Goal: Transaction & Acquisition: Purchase product/service

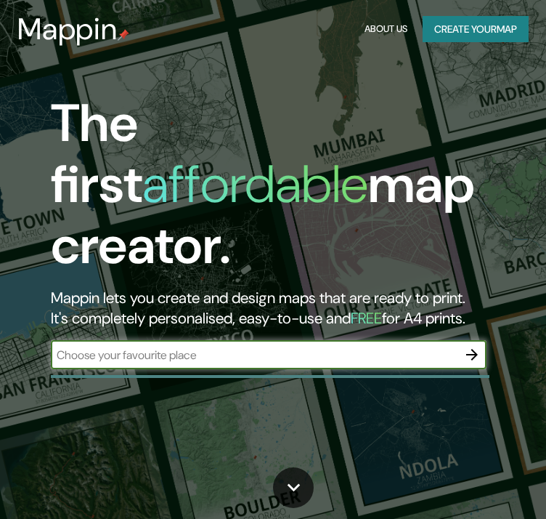
click at [189, 346] on input "text" at bounding box center [254, 354] width 407 height 17
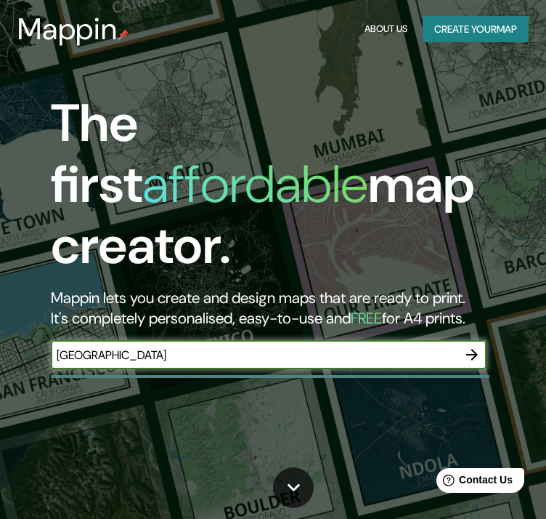
type input "[GEOGRAPHIC_DATA]"
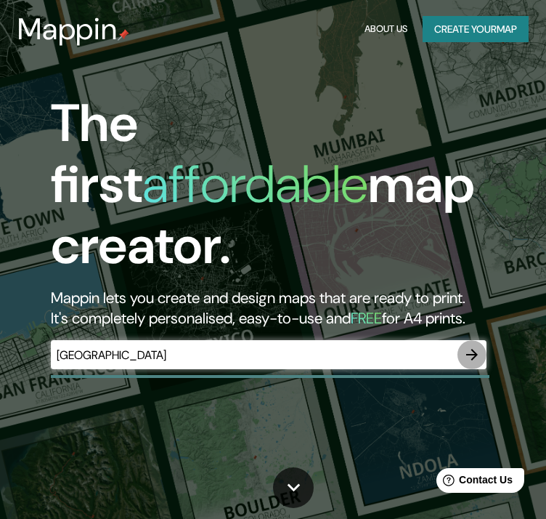
click at [468, 346] on icon "button" at bounding box center [471, 354] width 17 height 17
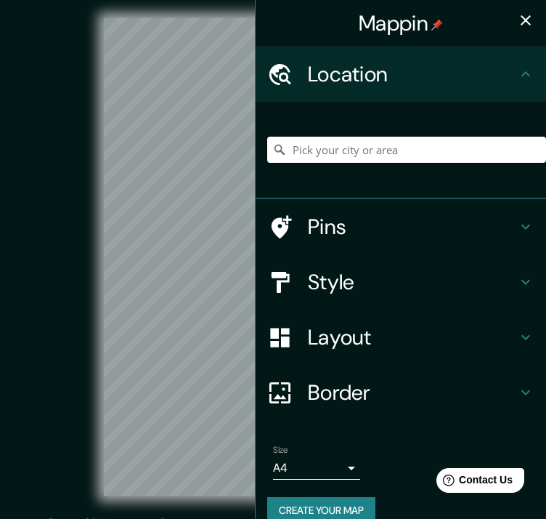
click at [312, 145] on input "Pick your city or area" at bounding box center [406, 150] width 279 height 26
click at [29, 178] on div "© Mapbox © OpenStreetMap Improve this map" at bounding box center [274, 256] width 492 height 467
click at [517, 19] on icon "button" at bounding box center [525, 20] width 17 height 17
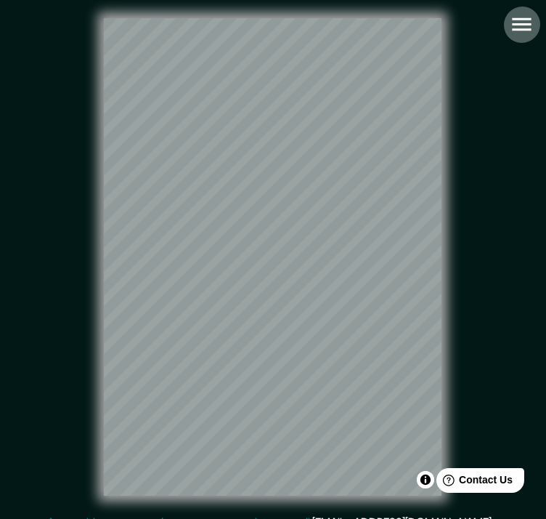
click at [520, 21] on icon "button" at bounding box center [521, 24] width 25 height 25
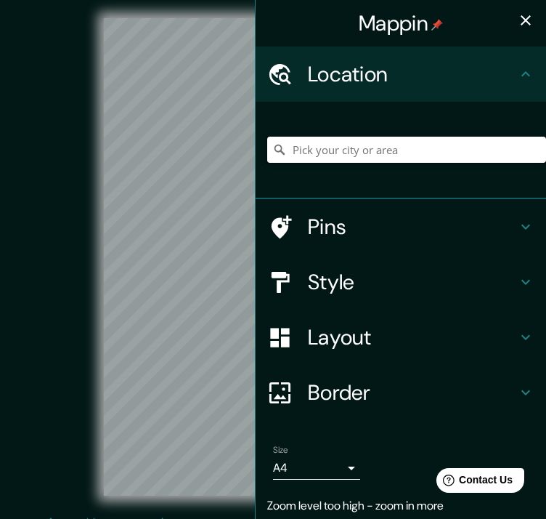
click at [370, 147] on input "Pick your city or area" at bounding box center [406, 150] width 279 height 26
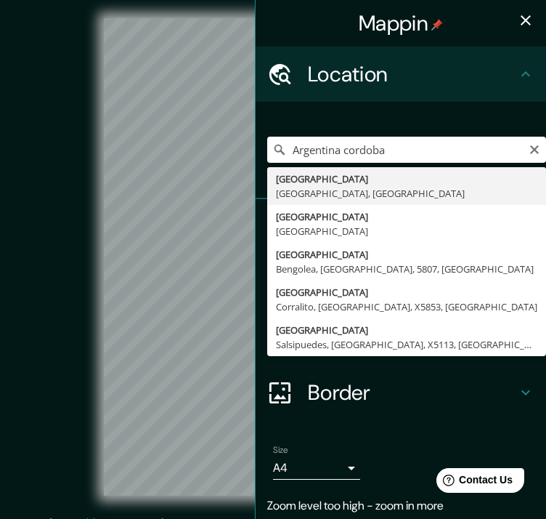
type input "[GEOGRAPHIC_DATA], [GEOGRAPHIC_DATA], [GEOGRAPHIC_DATA]"
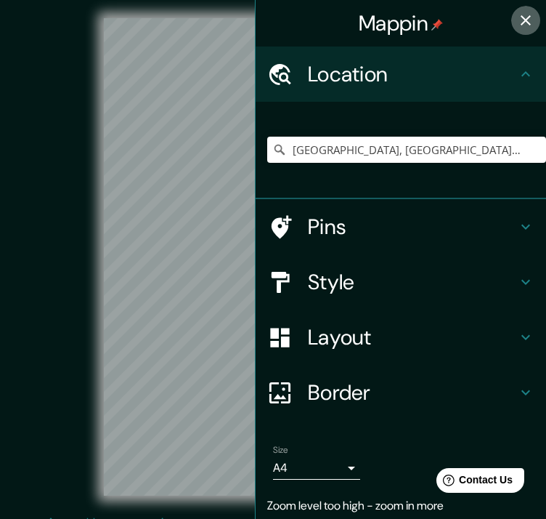
click at [524, 16] on button "button" at bounding box center [525, 20] width 29 height 29
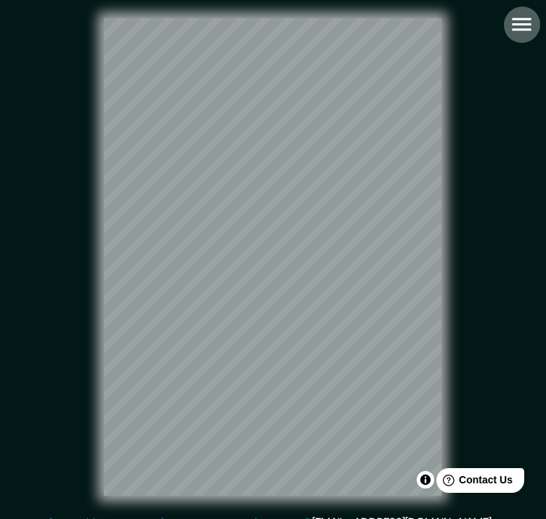
click at [520, 22] on icon "button" at bounding box center [521, 24] width 25 height 25
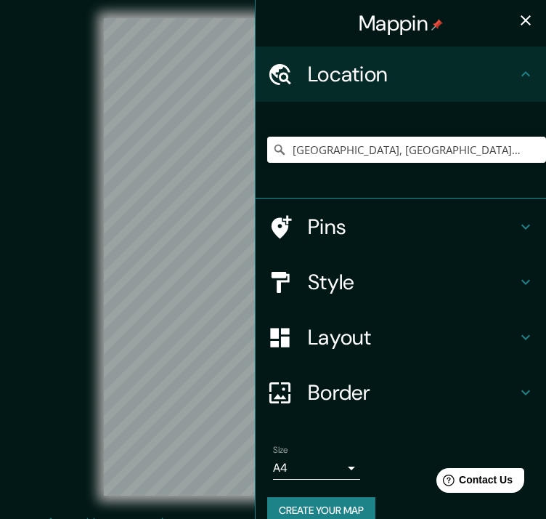
click at [426, 222] on h4 "Pins" at bounding box center [412, 227] width 209 height 26
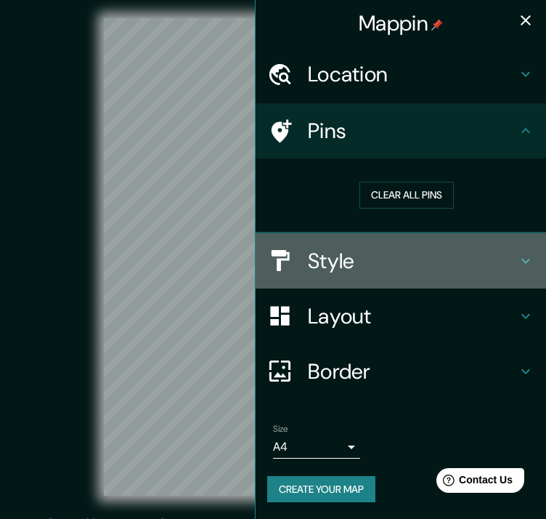
click at [415, 259] on h4 "Style" at bounding box center [412, 261] width 209 height 26
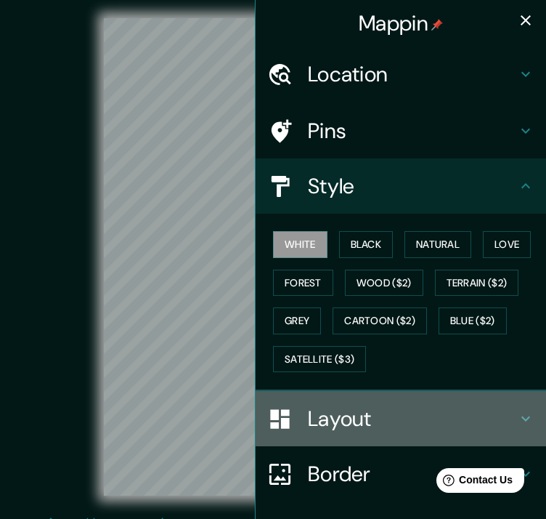
click at [398, 415] on h4 "Layout" at bounding box center [412, 418] width 209 height 26
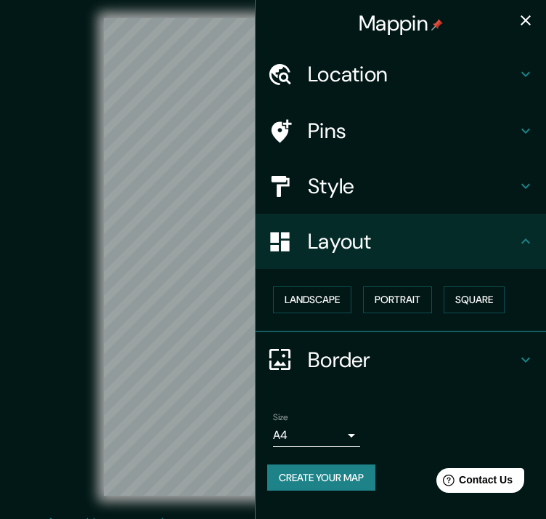
click at [479, 184] on h4 "Style" at bounding box center [412, 186] width 209 height 26
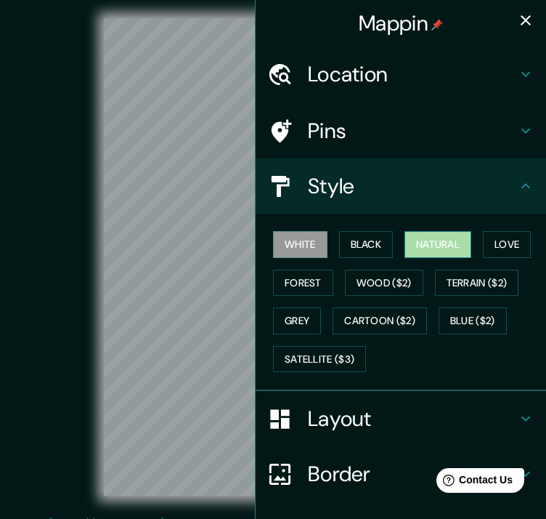
click at [439, 246] on button "Natural" at bounding box center [438, 244] width 67 height 27
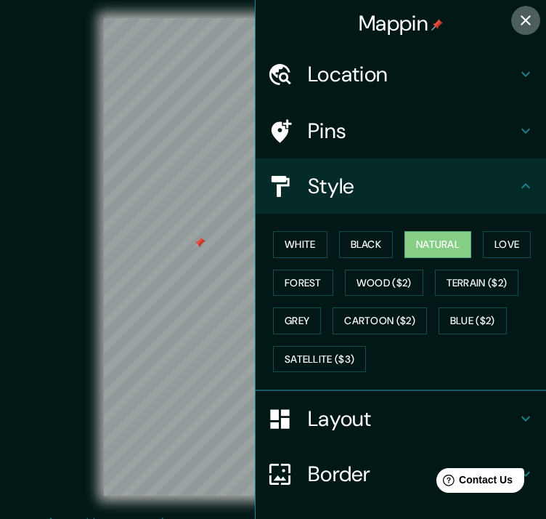
click at [518, 14] on icon "button" at bounding box center [525, 20] width 17 height 17
